Goal: Information Seeking & Learning: Find contact information

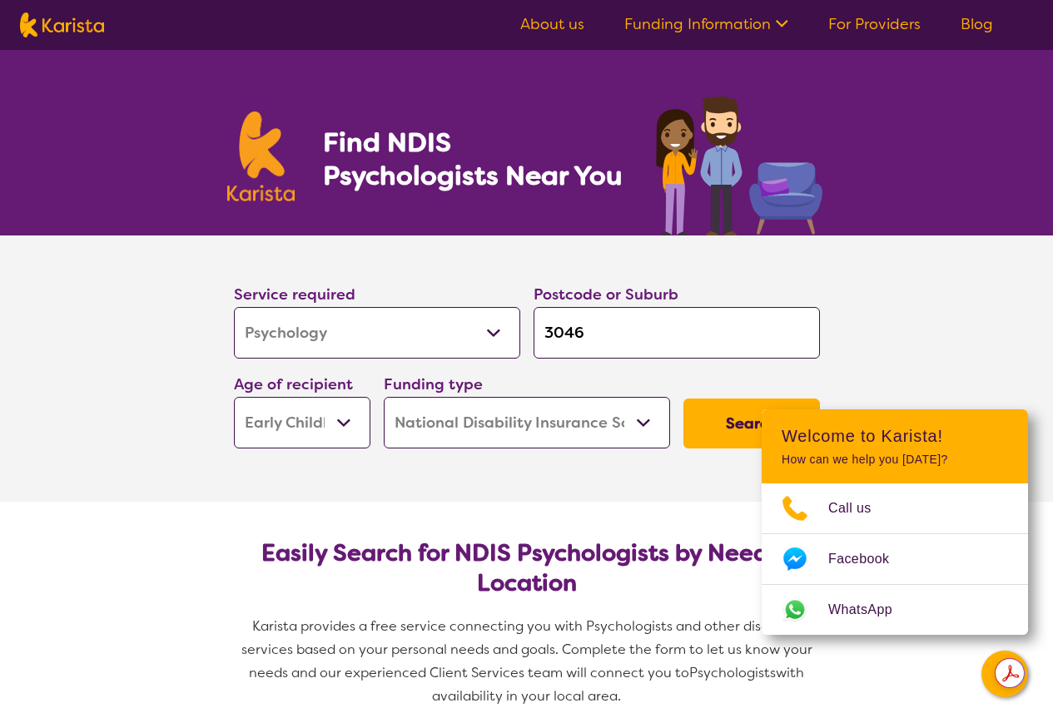
select select "Psychology"
select select "EC"
select select "NDIS"
select select "Psychology"
select select "EC"
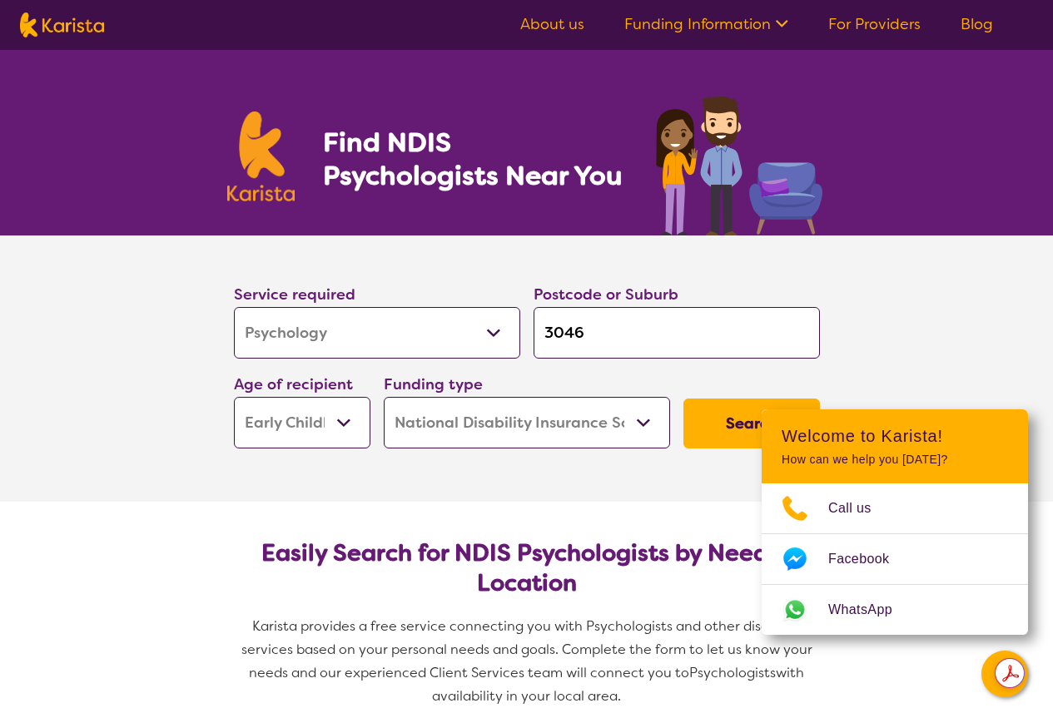
select select "NDIS"
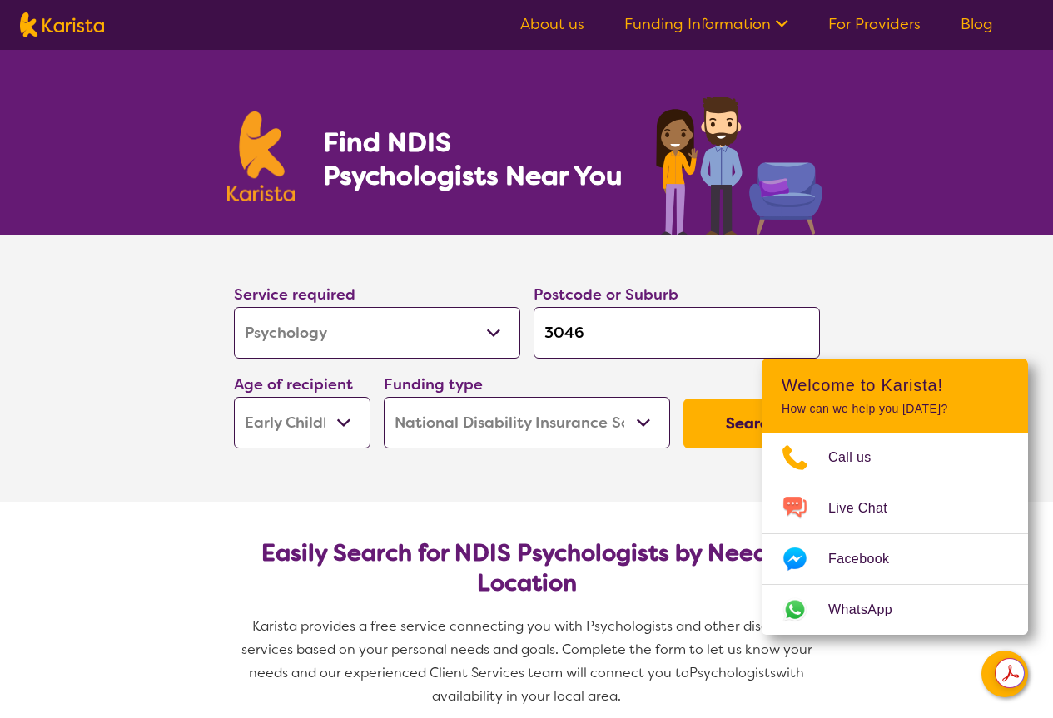
click at [920, 253] on section "Service required Allied Health Assistant Assessment ([MEDICAL_DATA] or [MEDICAL…" at bounding box center [526, 369] width 1053 height 266
click at [670, 335] on input "3046" at bounding box center [676, 333] width 286 height 52
click at [737, 429] on button "Search" at bounding box center [751, 424] width 136 height 50
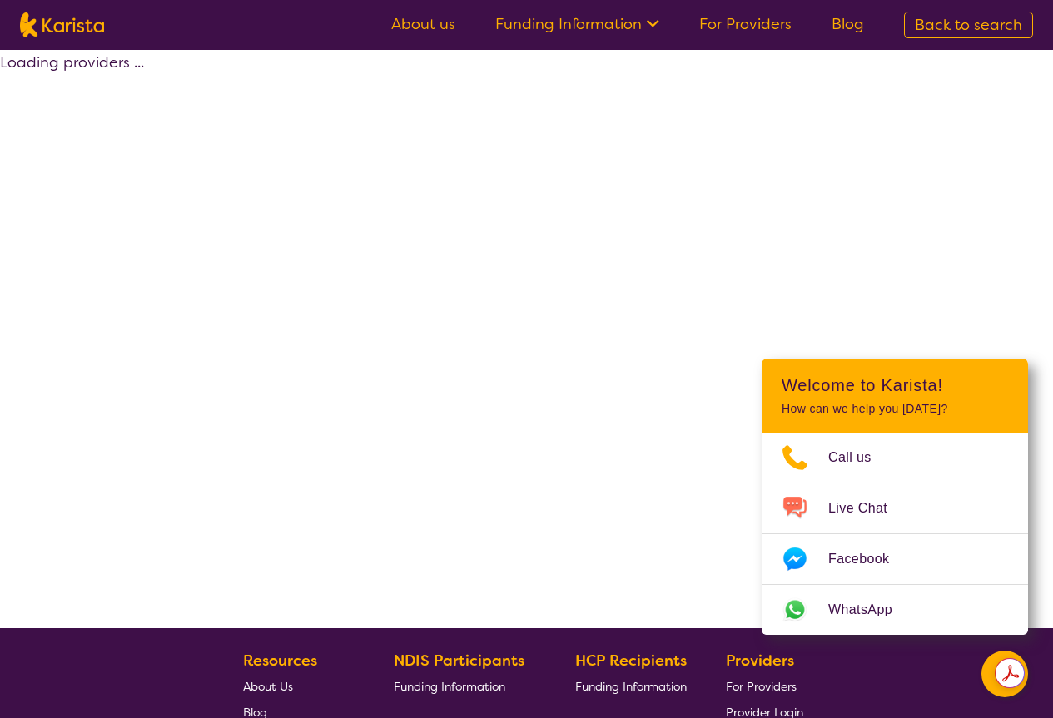
select select "by_score"
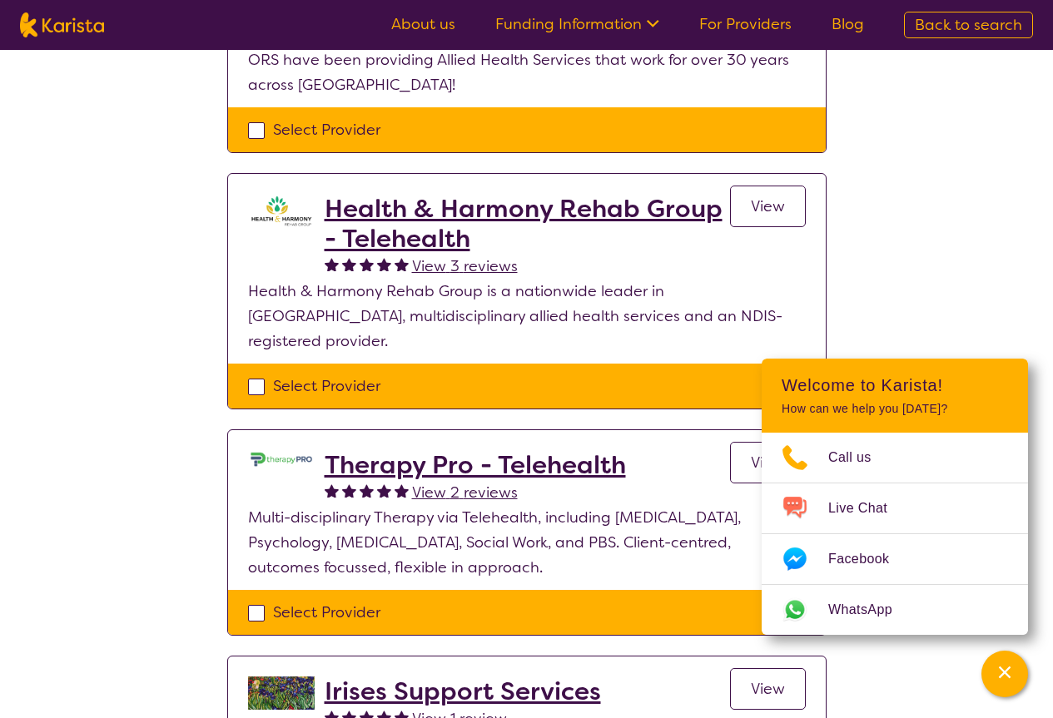
scroll to position [499, 0]
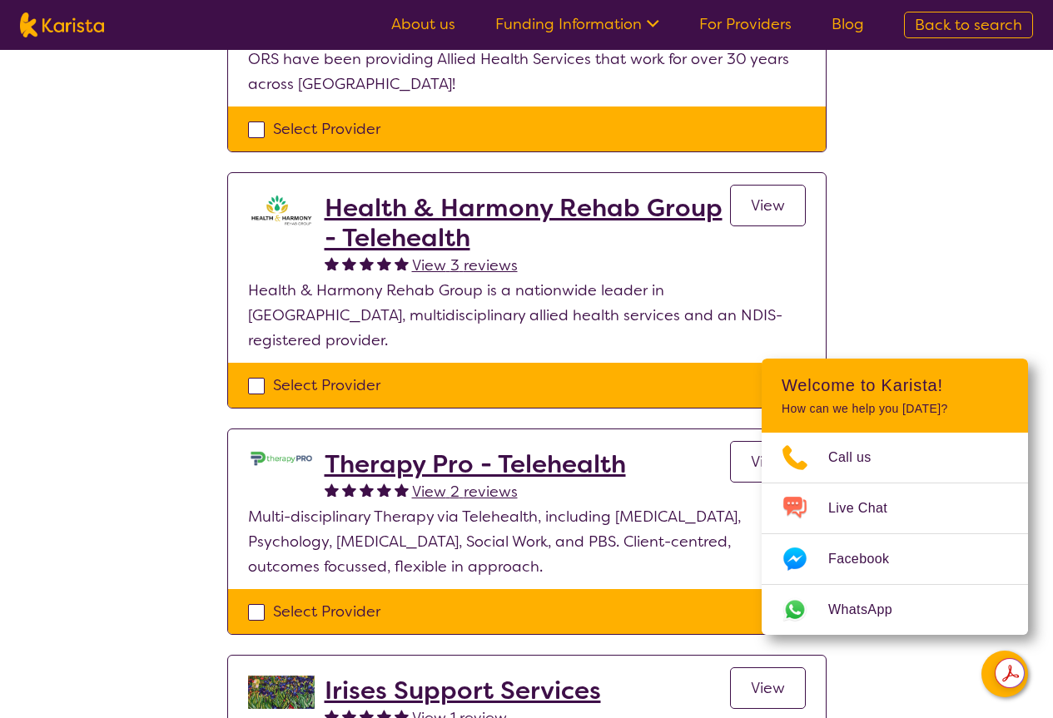
click at [42, 148] on div "Select one or more providers and click the 'NEXT' button to proceed 1 - 6 of 6 …" at bounding box center [526, 349] width 1053 height 1597
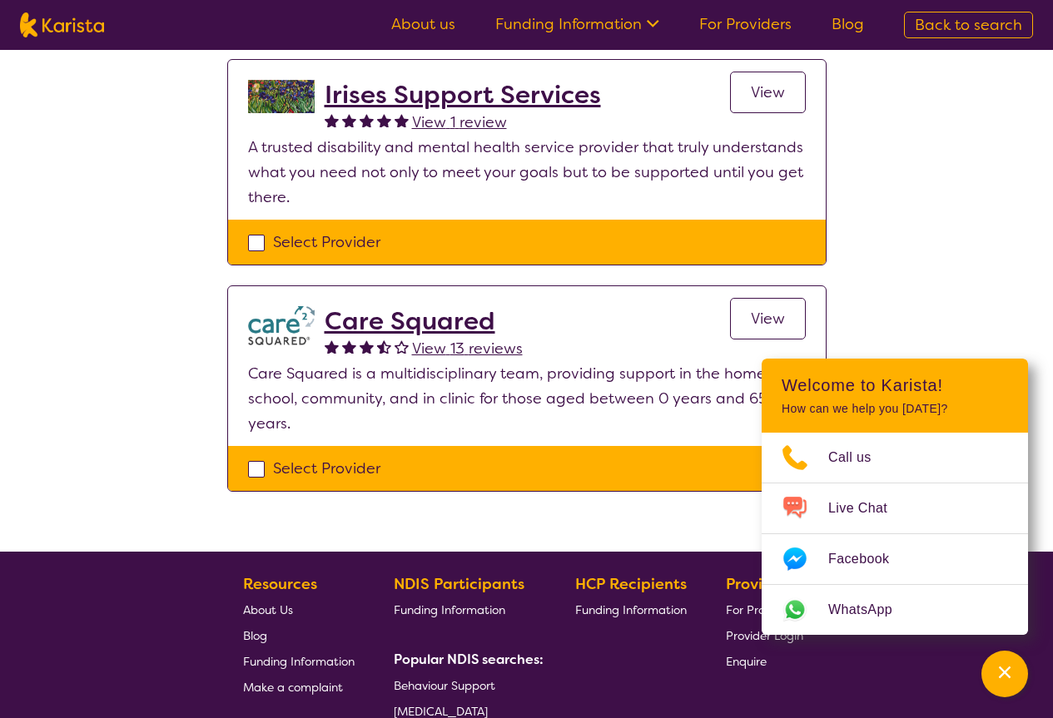
scroll to position [1165, 0]
